Goal: Transaction & Acquisition: Purchase product/service

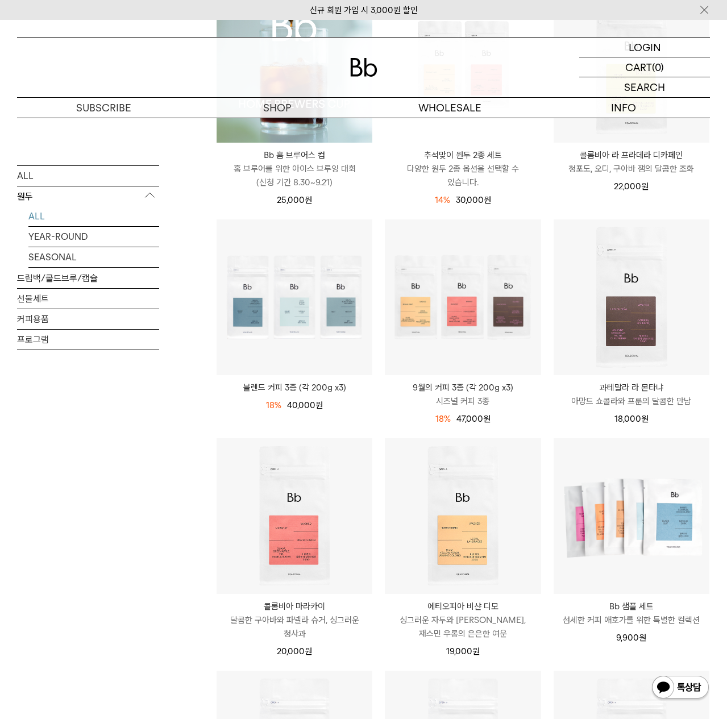
scroll to position [243, 0]
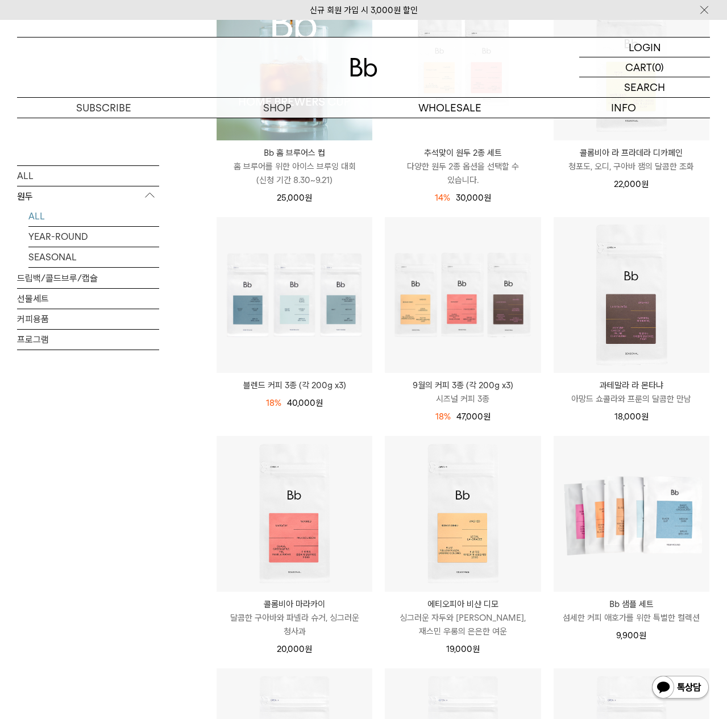
click at [444, 171] on p "다양한 원두 2종 옵션을 선택할 수 있습니다." at bounding box center [463, 173] width 156 height 27
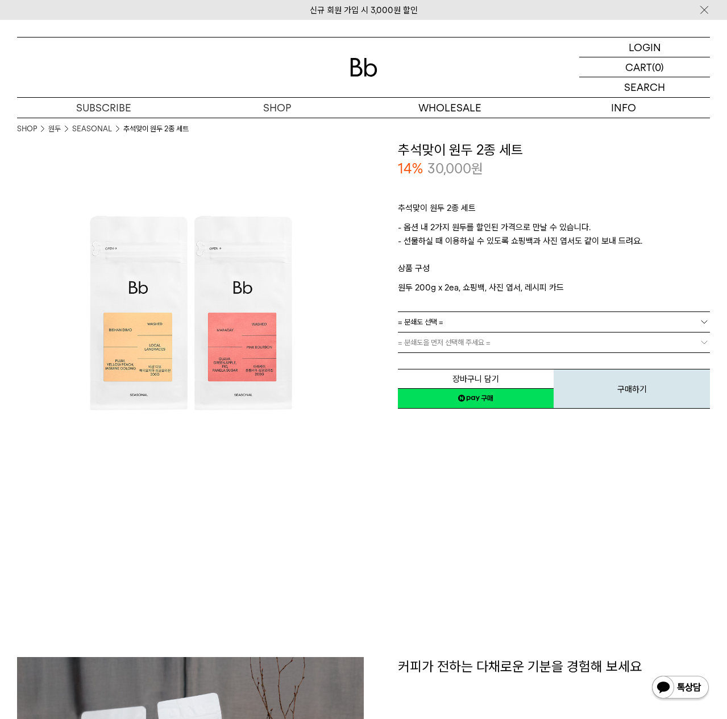
click at [429, 327] on span "= 분쇄도 선택 =" at bounding box center [420, 322] width 45 height 20
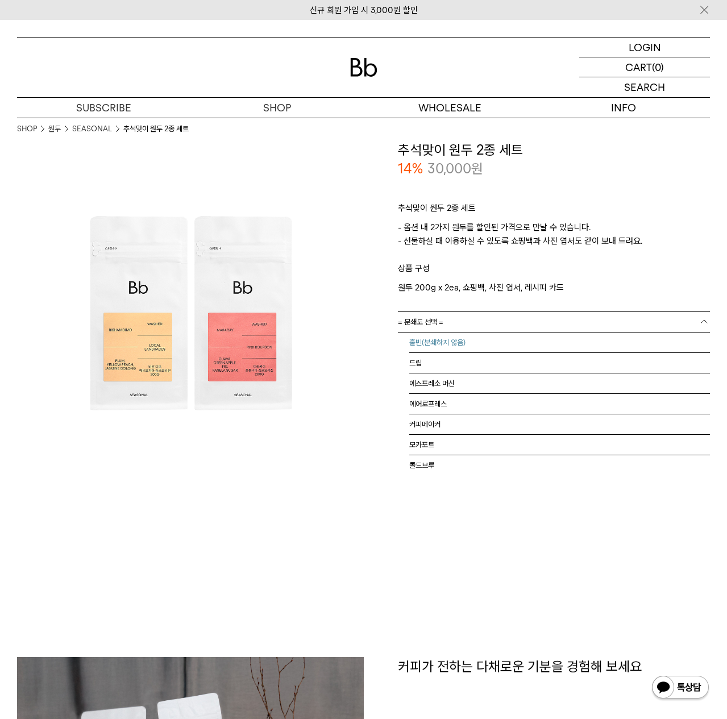
click at [428, 346] on li "홀빈(분쇄하지 않음)" at bounding box center [559, 343] width 301 height 20
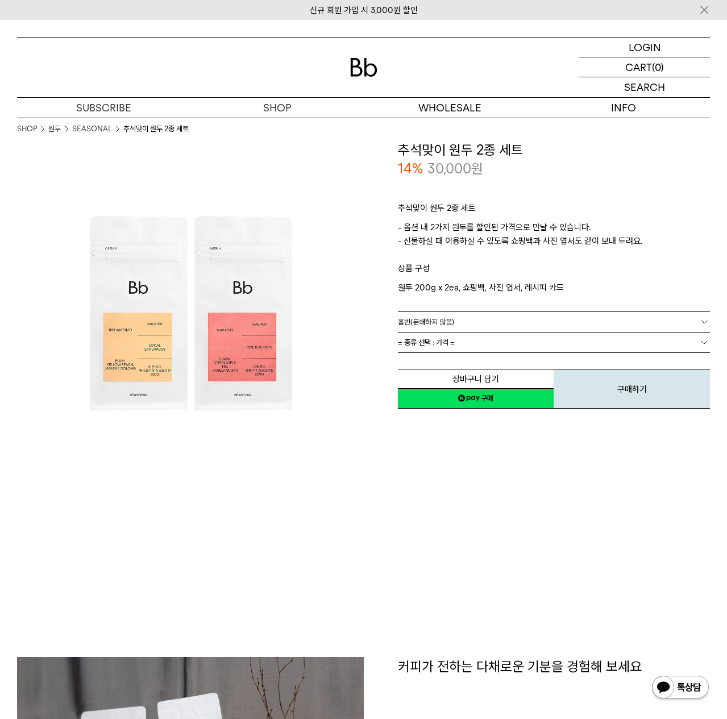
click at [428, 346] on span "= 종류 선택 : 가격 =" at bounding box center [426, 343] width 57 height 20
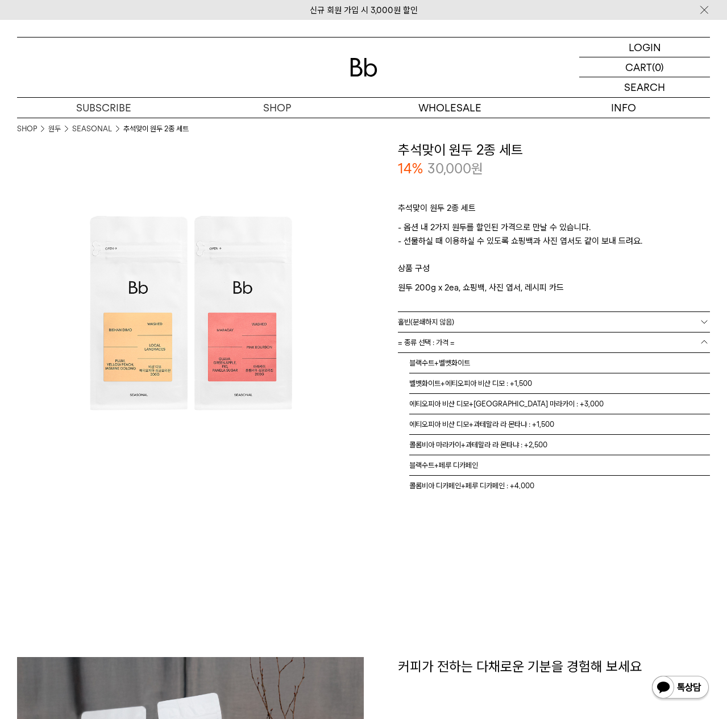
scroll to position [11, 0]
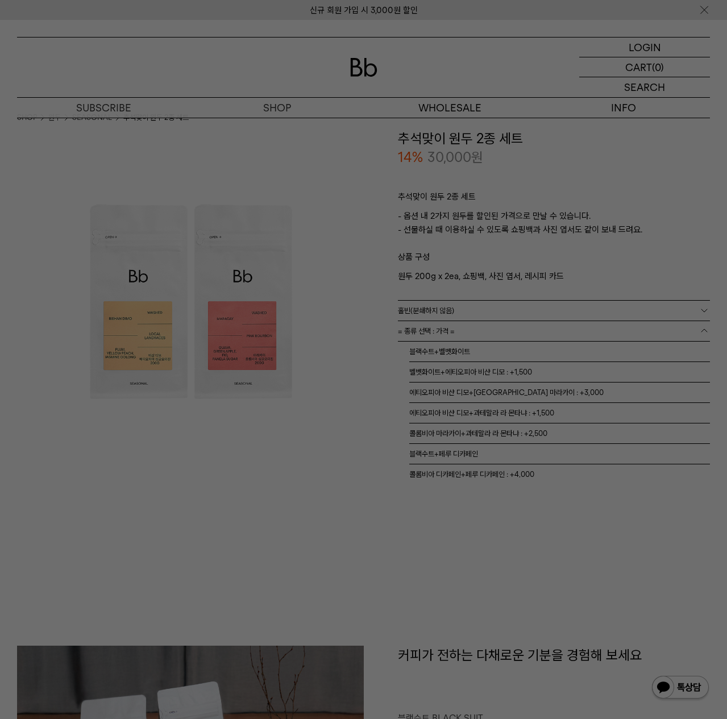
click at [393, 500] on div at bounding box center [363, 359] width 727 height 719
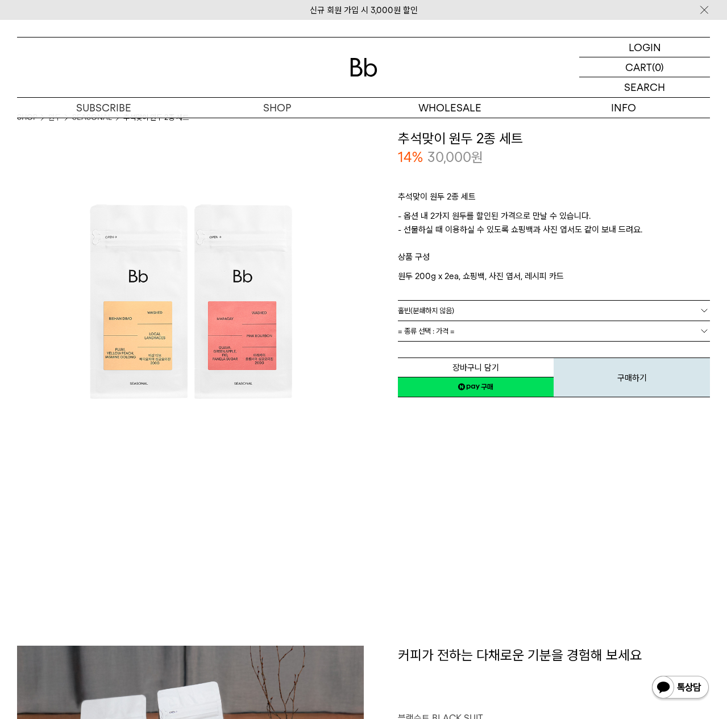
click at [454, 325] on span "= 종류 선택 : 가격 =" at bounding box center [426, 331] width 57 height 20
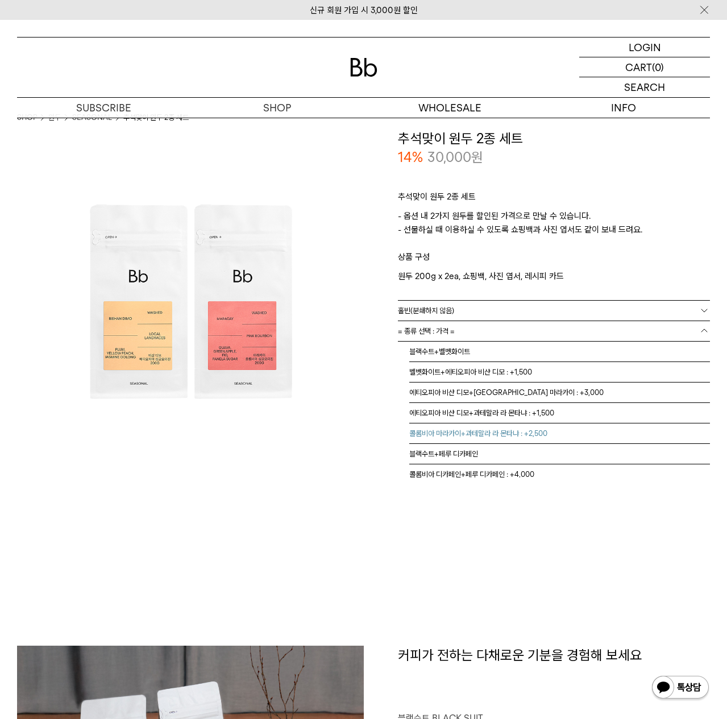
scroll to position [7, 0]
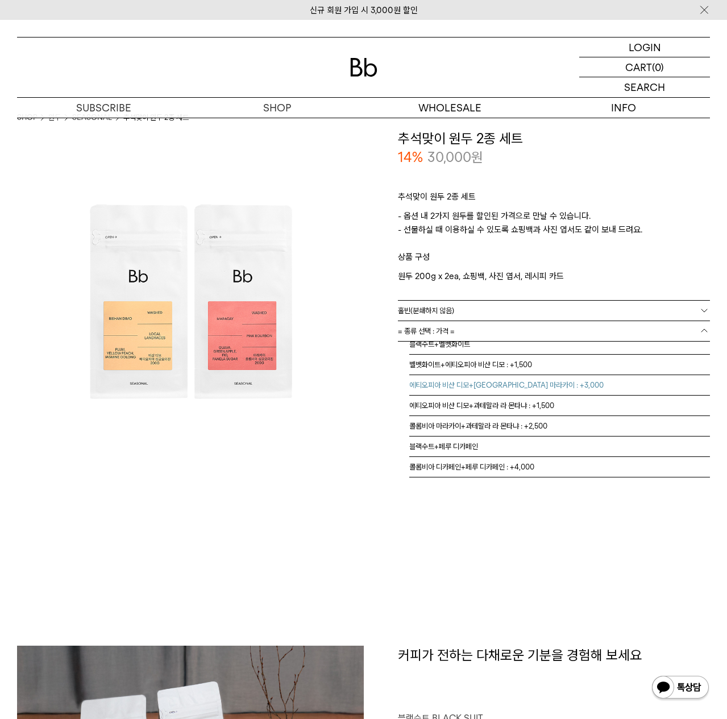
click at [434, 385] on li "에티오피아 비샨 디모+콜롬비아 마라카이 : +3,000" at bounding box center [559, 385] width 301 height 20
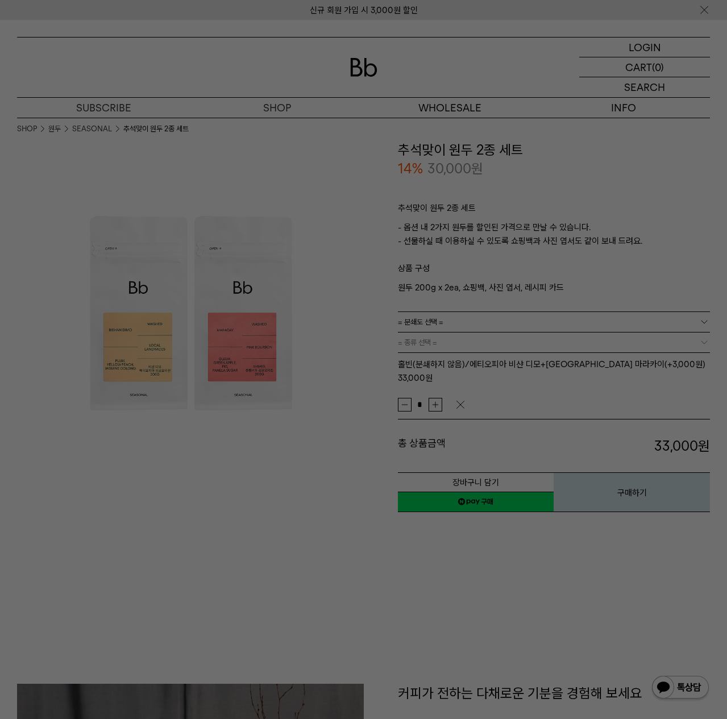
scroll to position [0, 0]
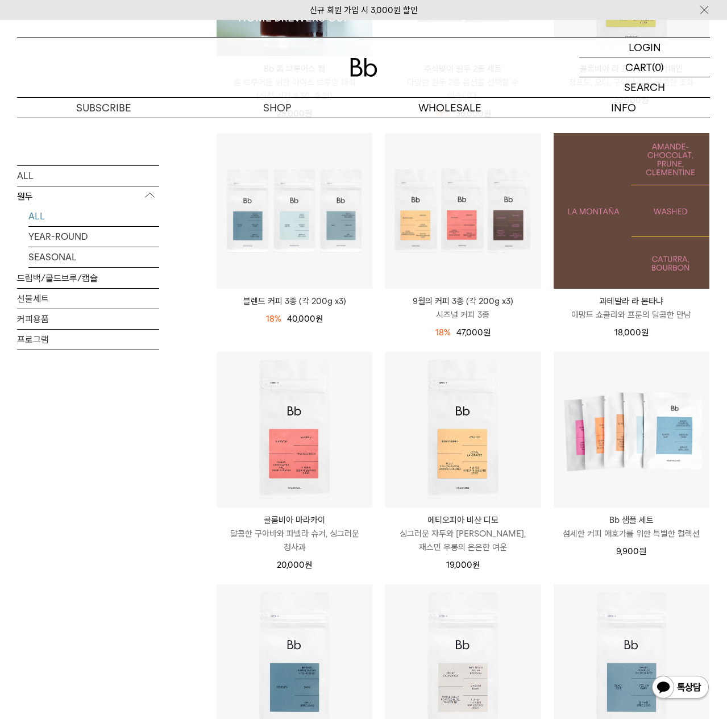
scroll to position [328, 0]
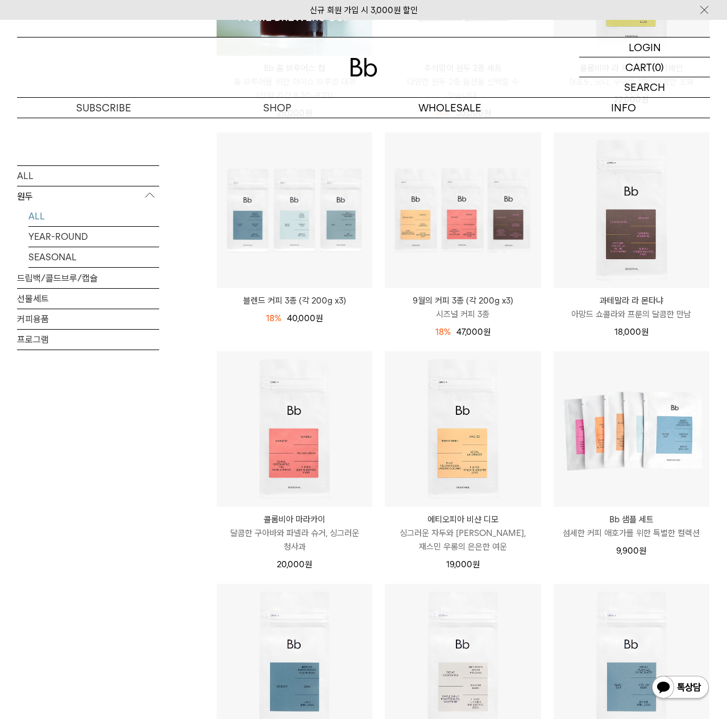
click at [465, 512] on div "에티오피아 비샨 디모 ETHIOPIA BISHAN DIMO 싱그러운 자두와 황도, 재스민 우롱의 은은한 여운 19,000 원" at bounding box center [463, 539] width 156 height 64
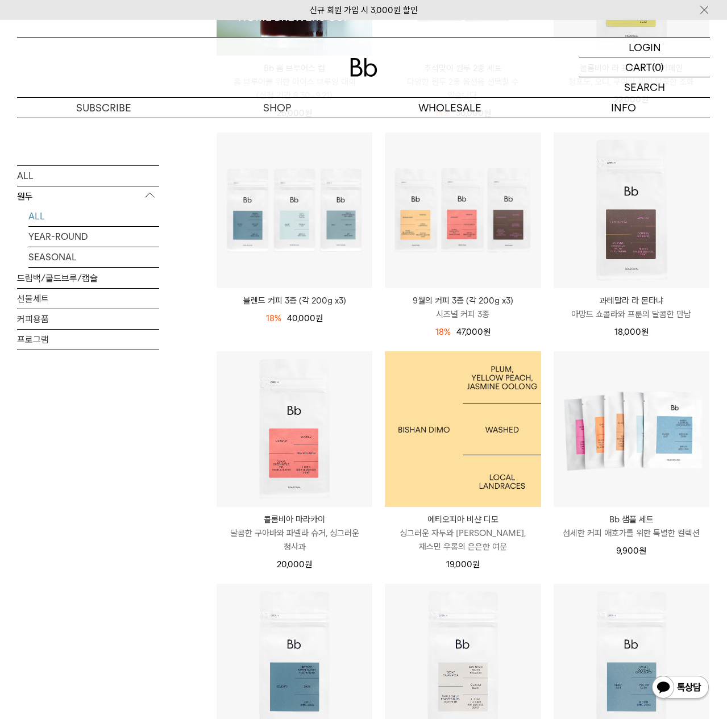
click at [462, 476] on img at bounding box center [463, 429] width 156 height 156
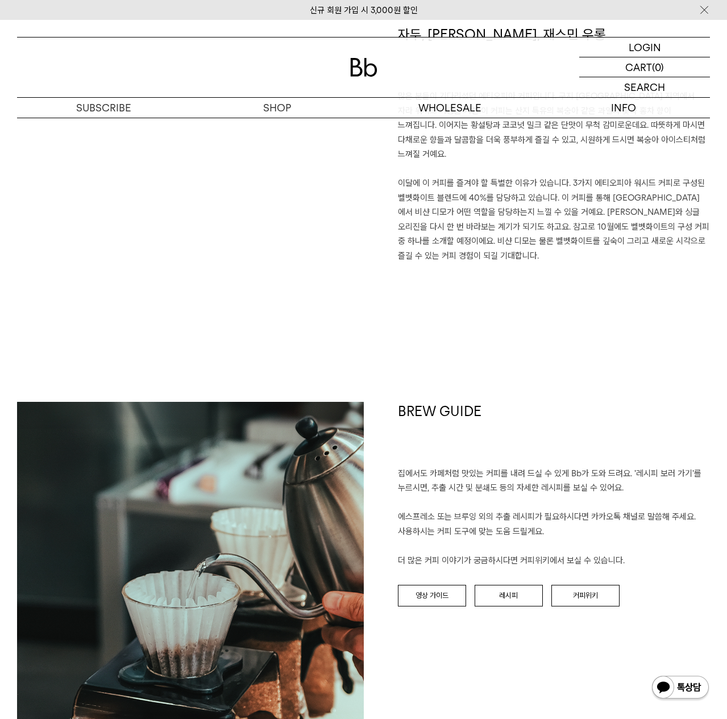
scroll to position [885, 0]
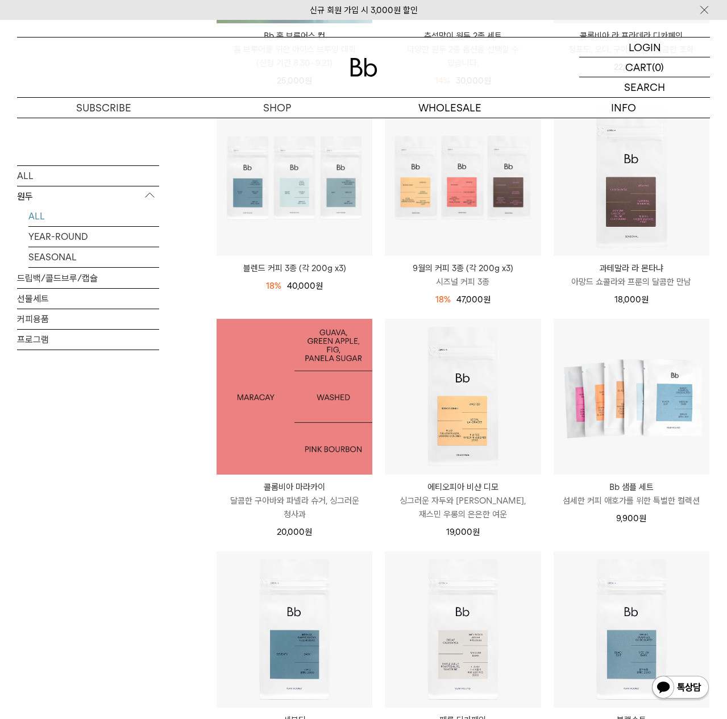
click at [312, 433] on img at bounding box center [295, 397] width 156 height 156
